Goal: Contribute content

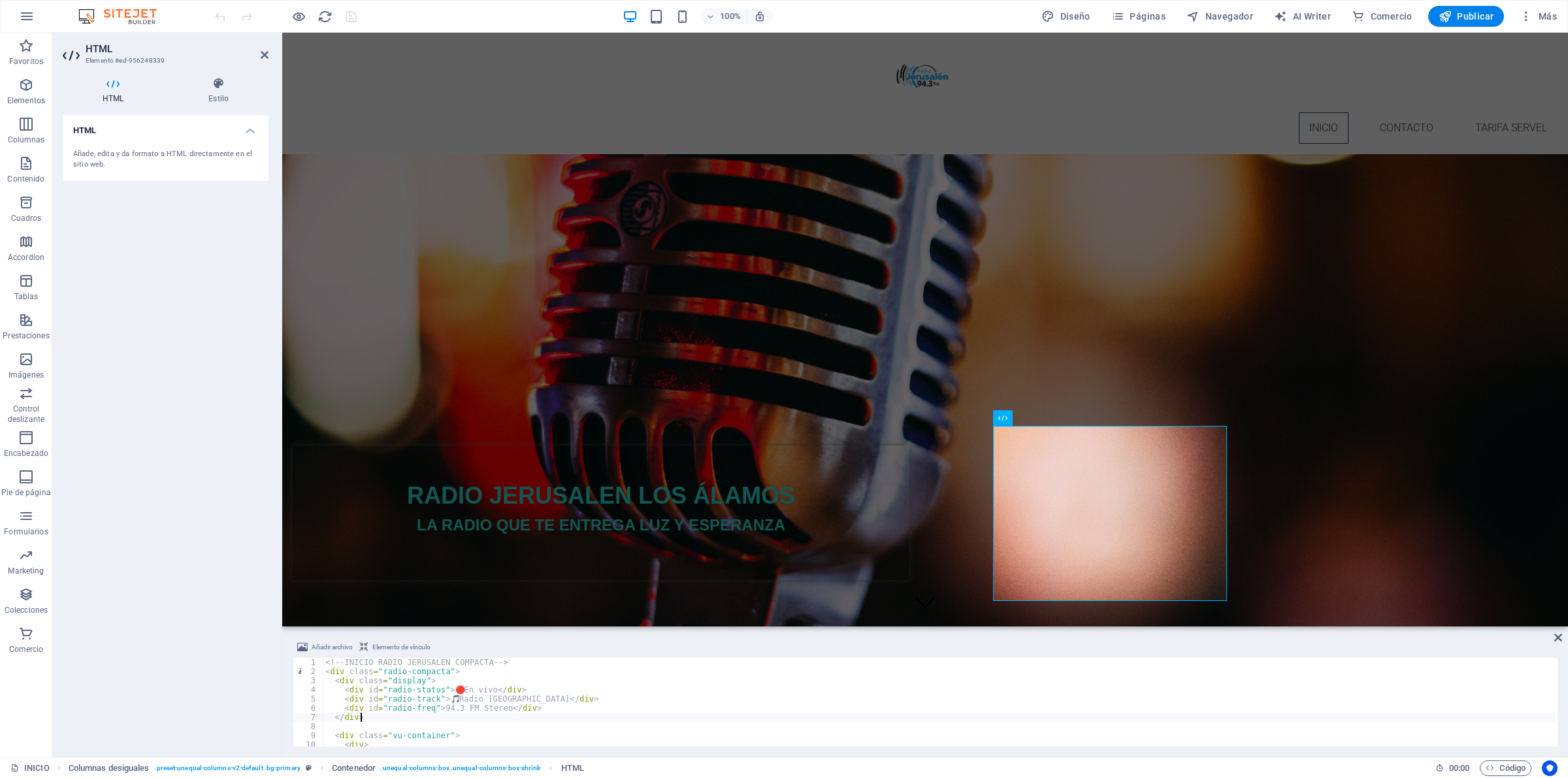
type textarea "<!-- FIN RADIO JERUSALEN COMPACTA -->"
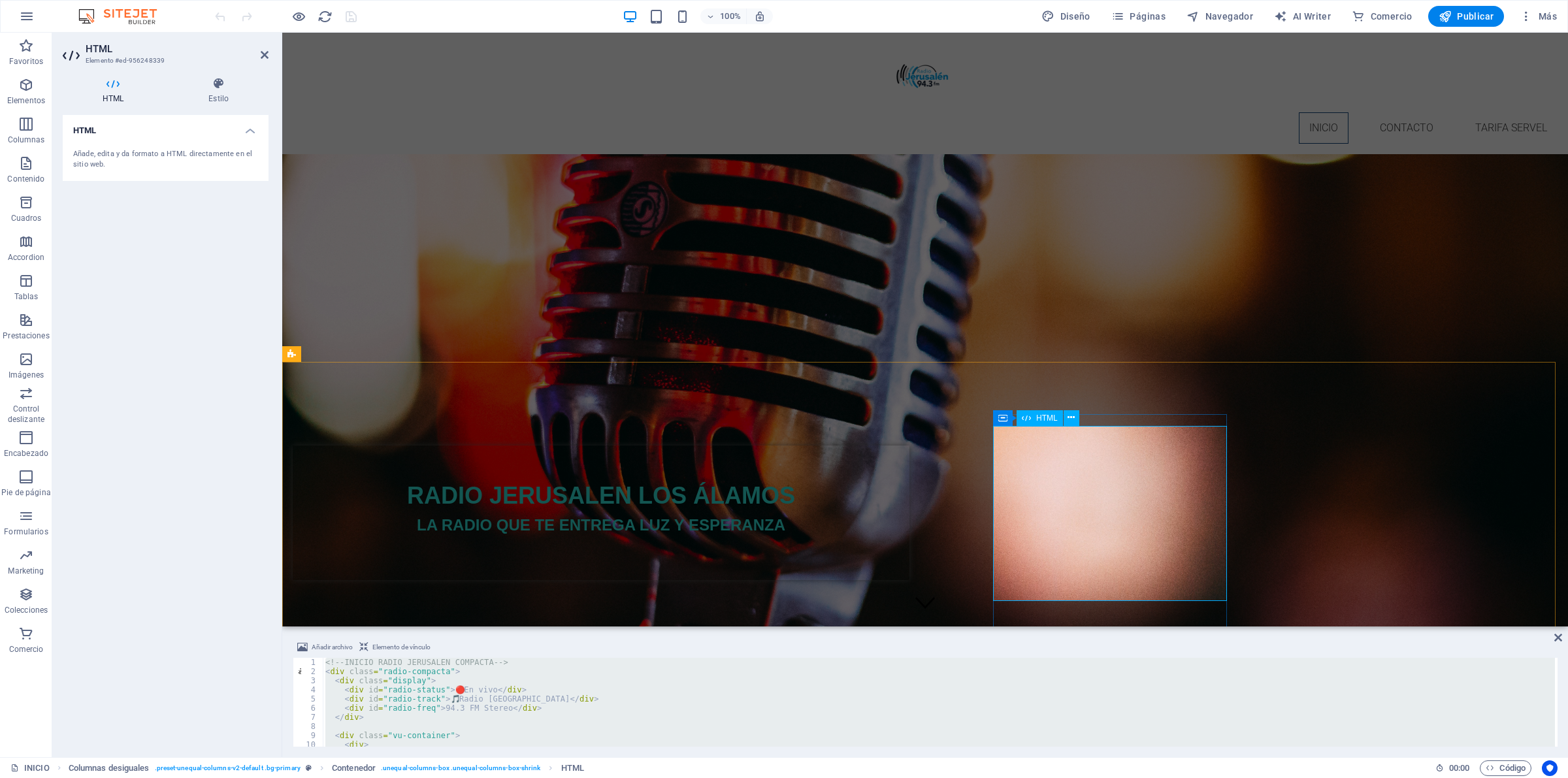
paste textarea
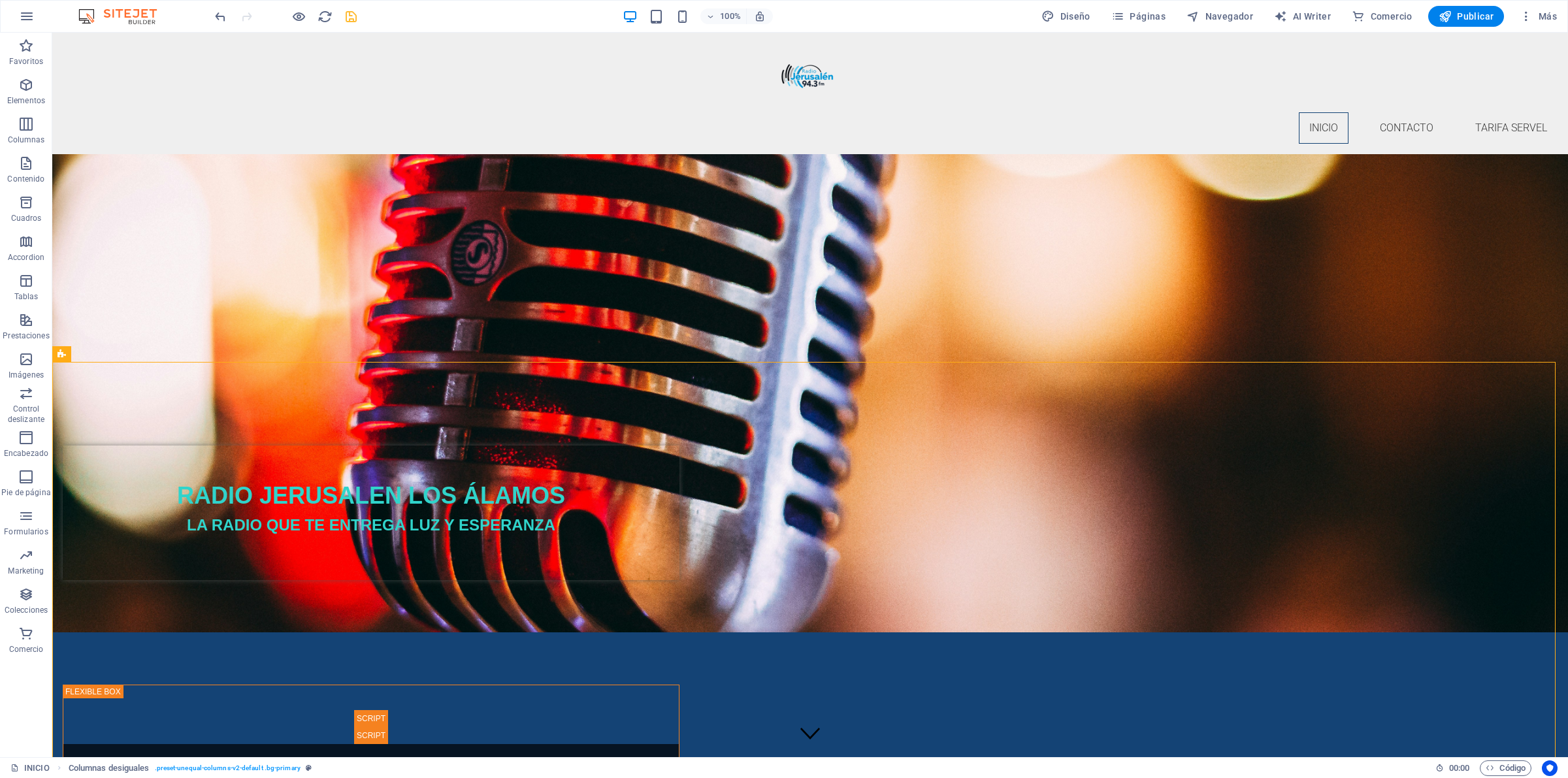
click at [349, 15] on icon "save" at bounding box center [350, 17] width 15 height 15
click at [1444, 12] on icon "button" at bounding box center [1445, 16] width 13 height 13
